Goal: Task Accomplishment & Management: Manage account settings

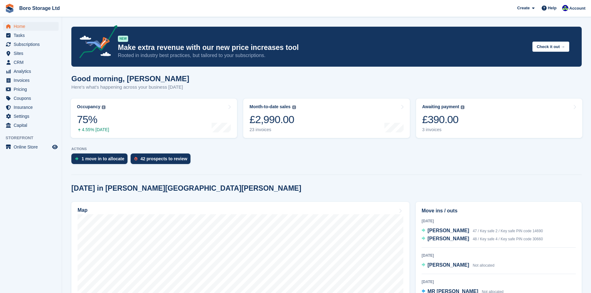
scroll to position [62, 0]
click at [19, 55] on span "Sites" at bounding box center [32, 53] width 37 height 9
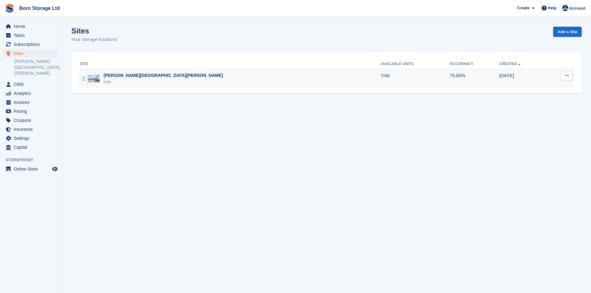
click at [129, 73] on div "[PERSON_NAME][GEOGRAPHIC_DATA][PERSON_NAME]" at bounding box center [164, 75] width 120 height 7
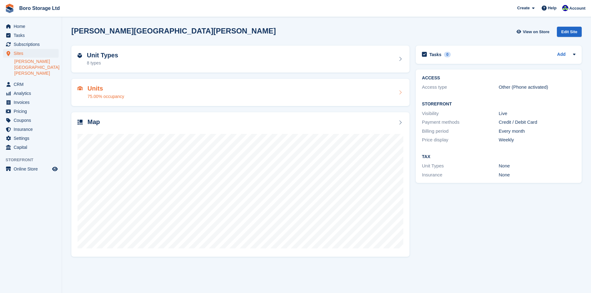
click at [95, 90] on h2 "Units" at bounding box center [106, 88] width 37 height 7
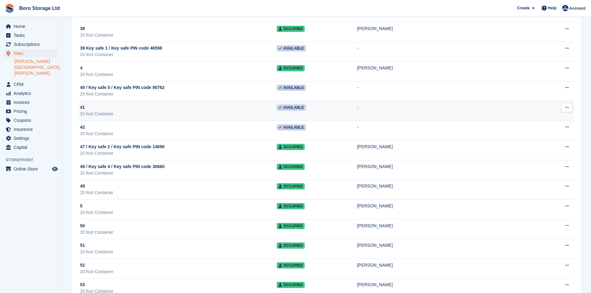
scroll to position [590, 0]
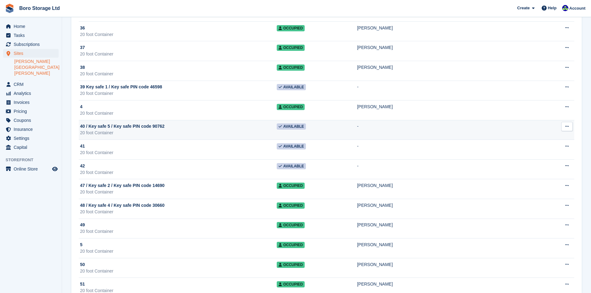
click at [177, 126] on div "40 / Key safe 5 / Key safe PIN code 90762" at bounding box center [178, 126] width 197 height 7
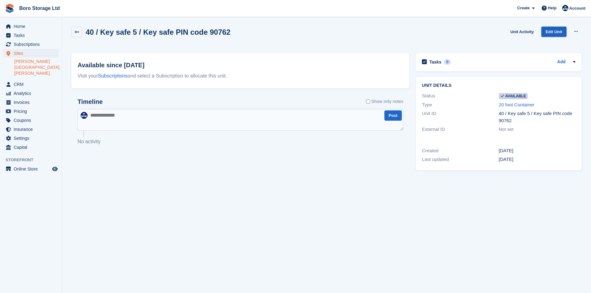
drag, startPoint x: 557, startPoint y: 33, endPoint x: 552, endPoint y: 36, distance: 5.4
click at [557, 33] on link "Edit Unit" at bounding box center [554, 32] width 25 height 10
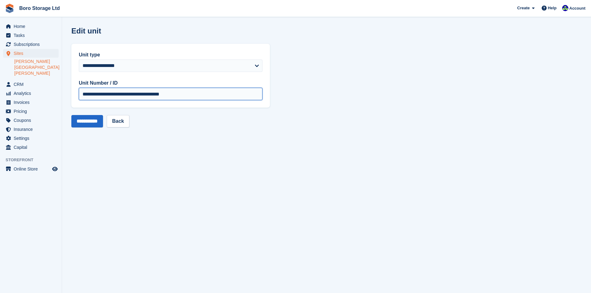
drag, startPoint x: 177, startPoint y: 94, endPoint x: 159, endPoint y: 96, distance: 17.4
click at [159, 96] on input "**********" at bounding box center [171, 94] width 184 height 12
type input "**********"
click at [88, 123] on input "**********" at bounding box center [87, 121] width 32 height 12
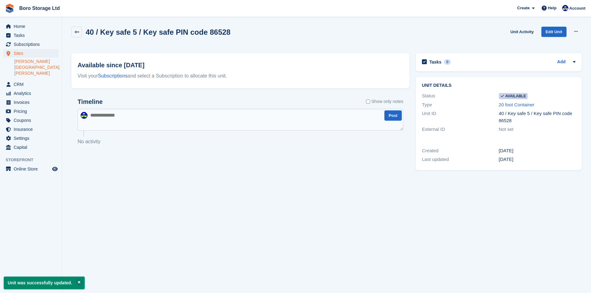
click at [318, 29] on div "40 / Key safe 5 / Key safe PIN code 86528 Unit Activity Edit Unit Make unavaila…" at bounding box center [326, 36] width 511 height 18
click at [74, 34] on link at bounding box center [76, 32] width 11 height 11
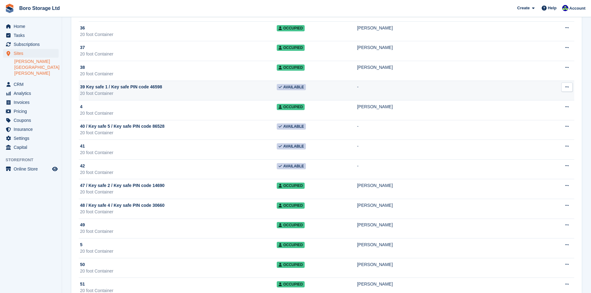
scroll to position [497, 0]
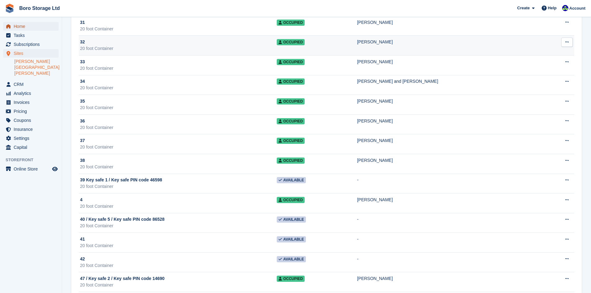
drag, startPoint x: 25, startPoint y: 24, endPoint x: 109, endPoint y: 47, distance: 87.1
click at [25, 24] on span "Home" at bounding box center [32, 26] width 37 height 9
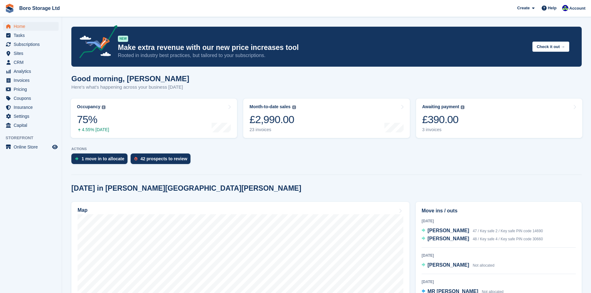
scroll to position [93, 0]
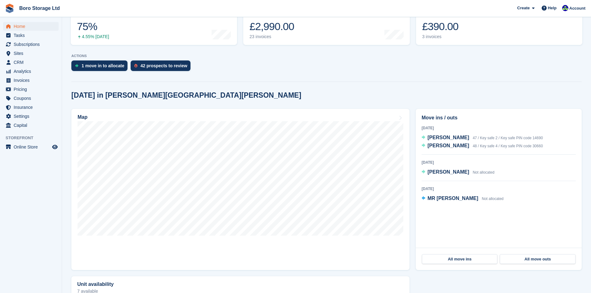
click at [370, 81] on div at bounding box center [326, 80] width 511 height 3
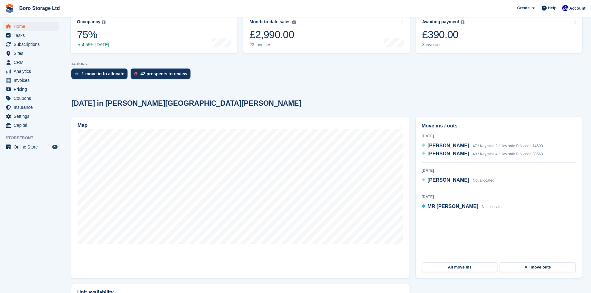
scroll to position [124, 0]
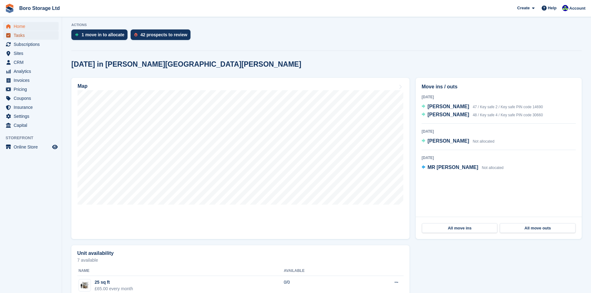
click at [26, 37] on span "Tasks" at bounding box center [32, 35] width 37 height 9
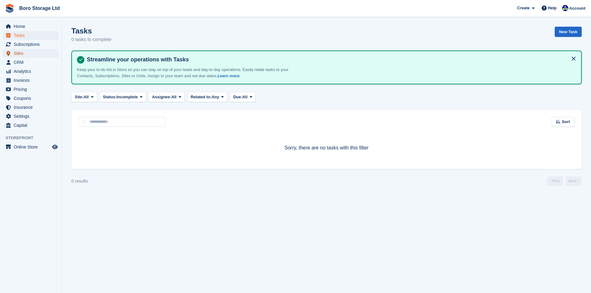
click at [29, 56] on span "Sites" at bounding box center [32, 53] width 37 height 9
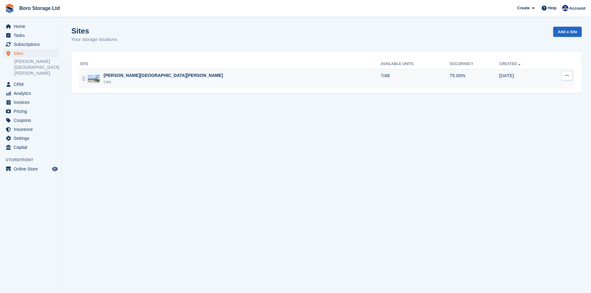
click at [154, 78] on div "[PERSON_NAME][GEOGRAPHIC_DATA][PERSON_NAME] Live" at bounding box center [230, 78] width 301 height 13
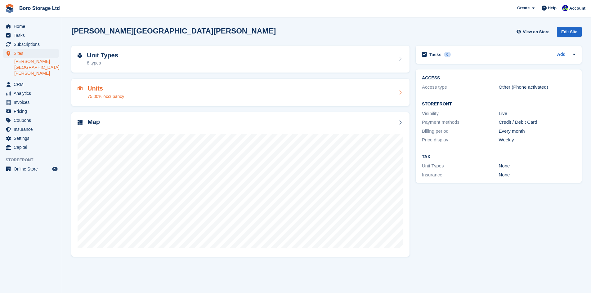
click at [123, 90] on h2 "Units" at bounding box center [106, 88] width 37 height 7
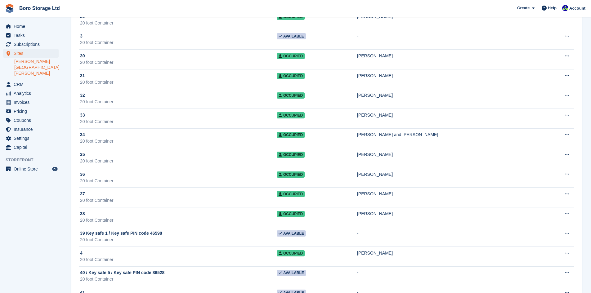
scroll to position [497, 0]
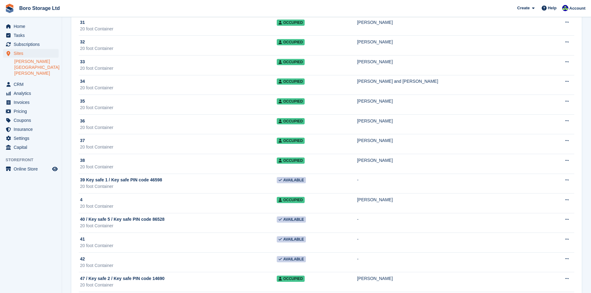
click at [32, 62] on link "[PERSON_NAME][GEOGRAPHIC_DATA][PERSON_NAME]" at bounding box center [36, 68] width 44 height 18
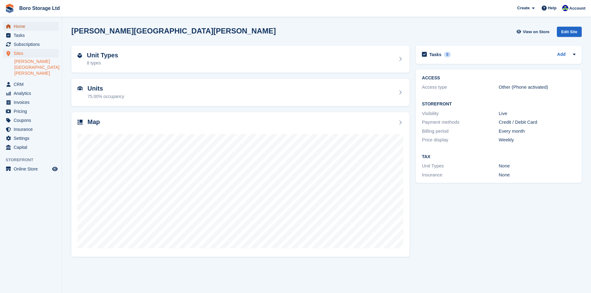
click at [23, 29] on span "Home" at bounding box center [32, 26] width 37 height 9
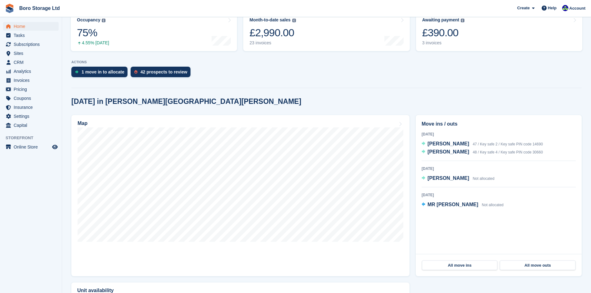
scroll to position [62, 0]
